Goal: Register for event/course

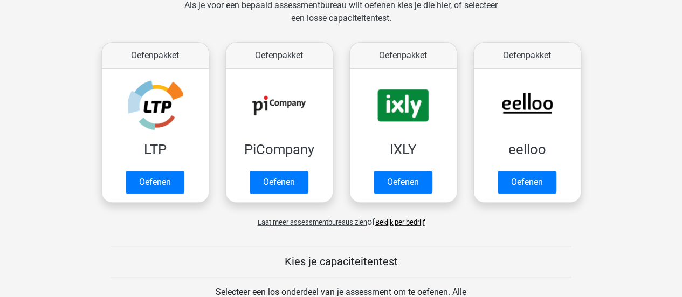
scroll to position [194, 0]
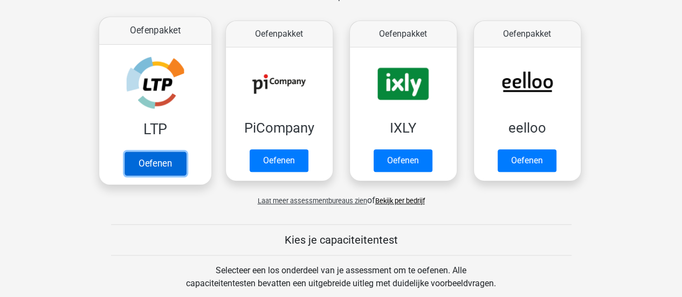
click at [155, 164] on link "Oefenen" at bounding box center [154, 163] width 61 height 24
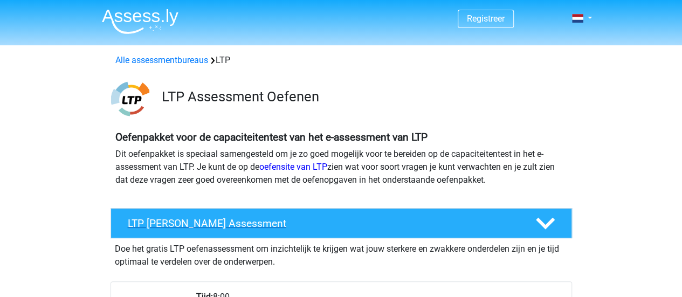
click at [265, 221] on h4 "LTP Gratis Oefen Assessment" at bounding box center [323, 223] width 390 height 12
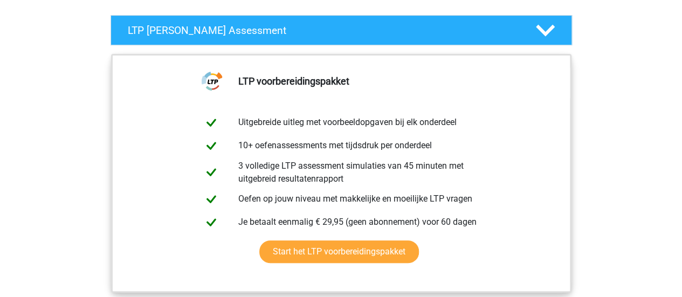
scroll to position [195, 0]
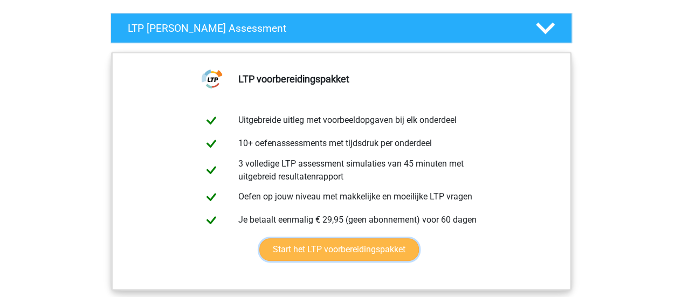
click at [338, 248] on link "Start het LTP voorbereidingspakket" at bounding box center [339, 249] width 160 height 23
